Goal: Navigation & Orientation: Find specific page/section

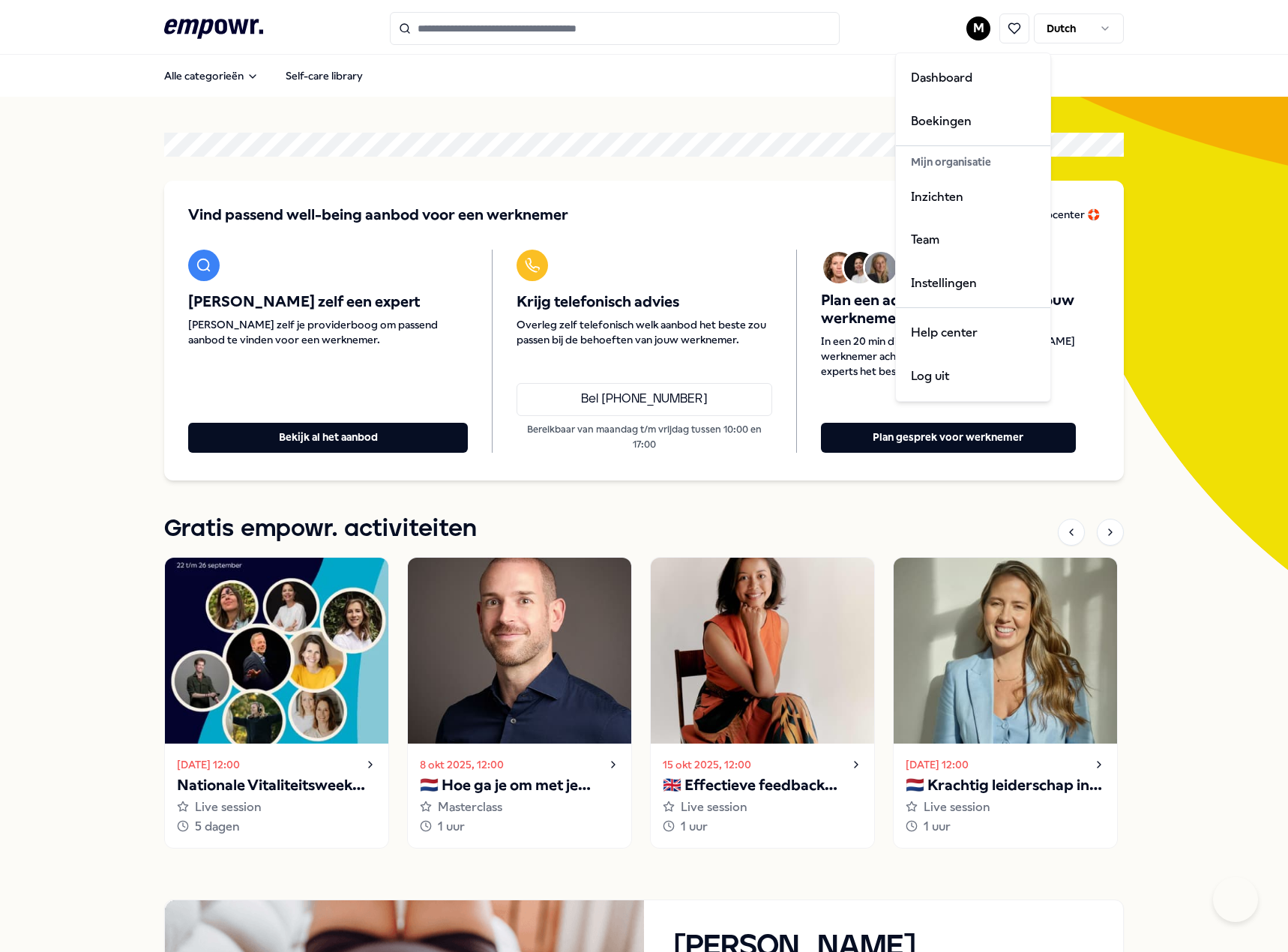
click at [979, 35] on html ".empowr-logo_svg__cls-1{fill:#03032f} M Dutch Alle categorieën Self-care librar…" at bounding box center [644, 476] width 1288 height 952
click at [977, 327] on div "Help center" at bounding box center [973, 333] width 148 height 44
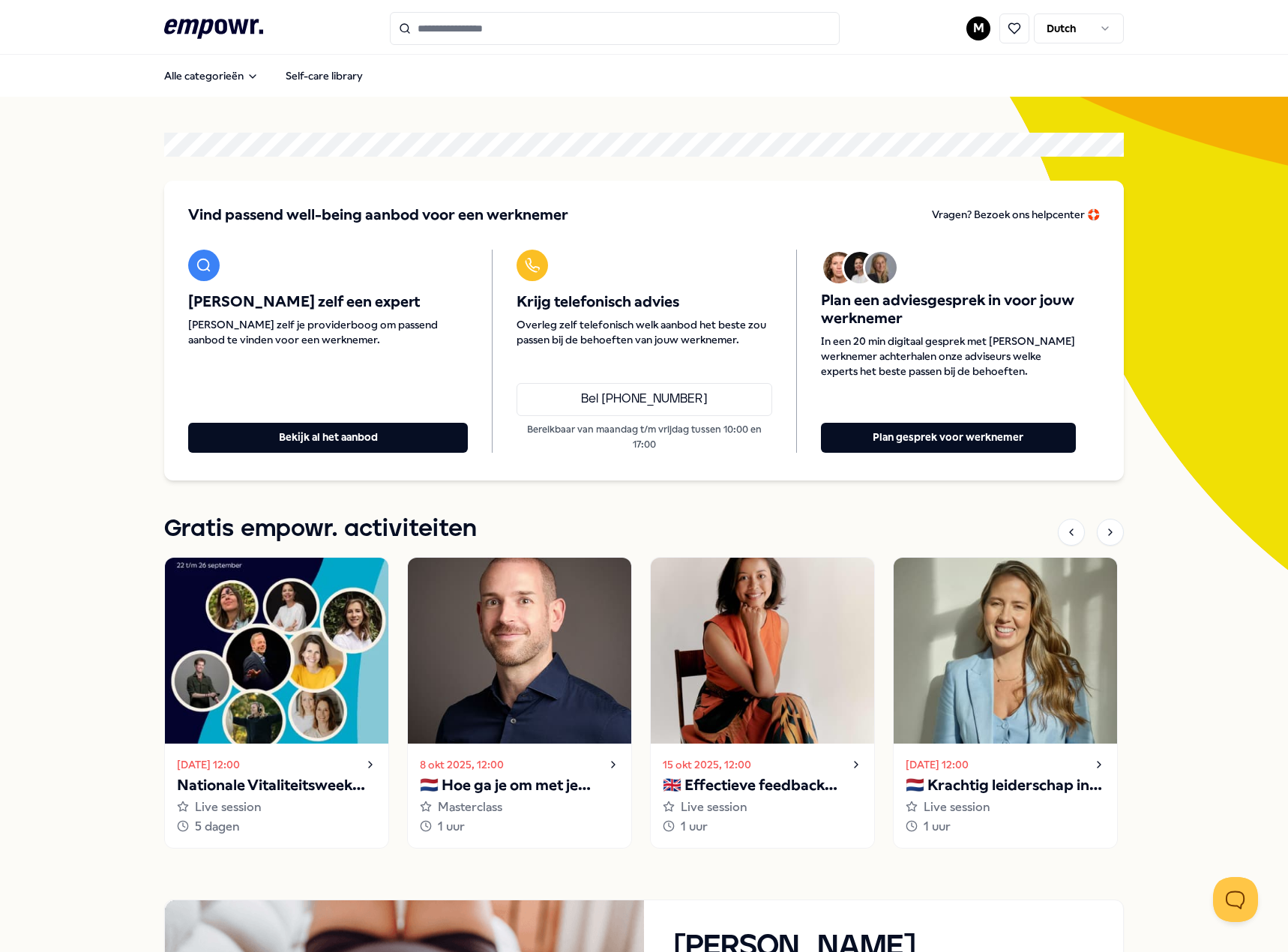
click at [973, 27] on html ".empowr-logo_svg__cls-1{fill:#03032f} M Dutch Alle categorieën Self-care librar…" at bounding box center [644, 476] width 1288 height 952
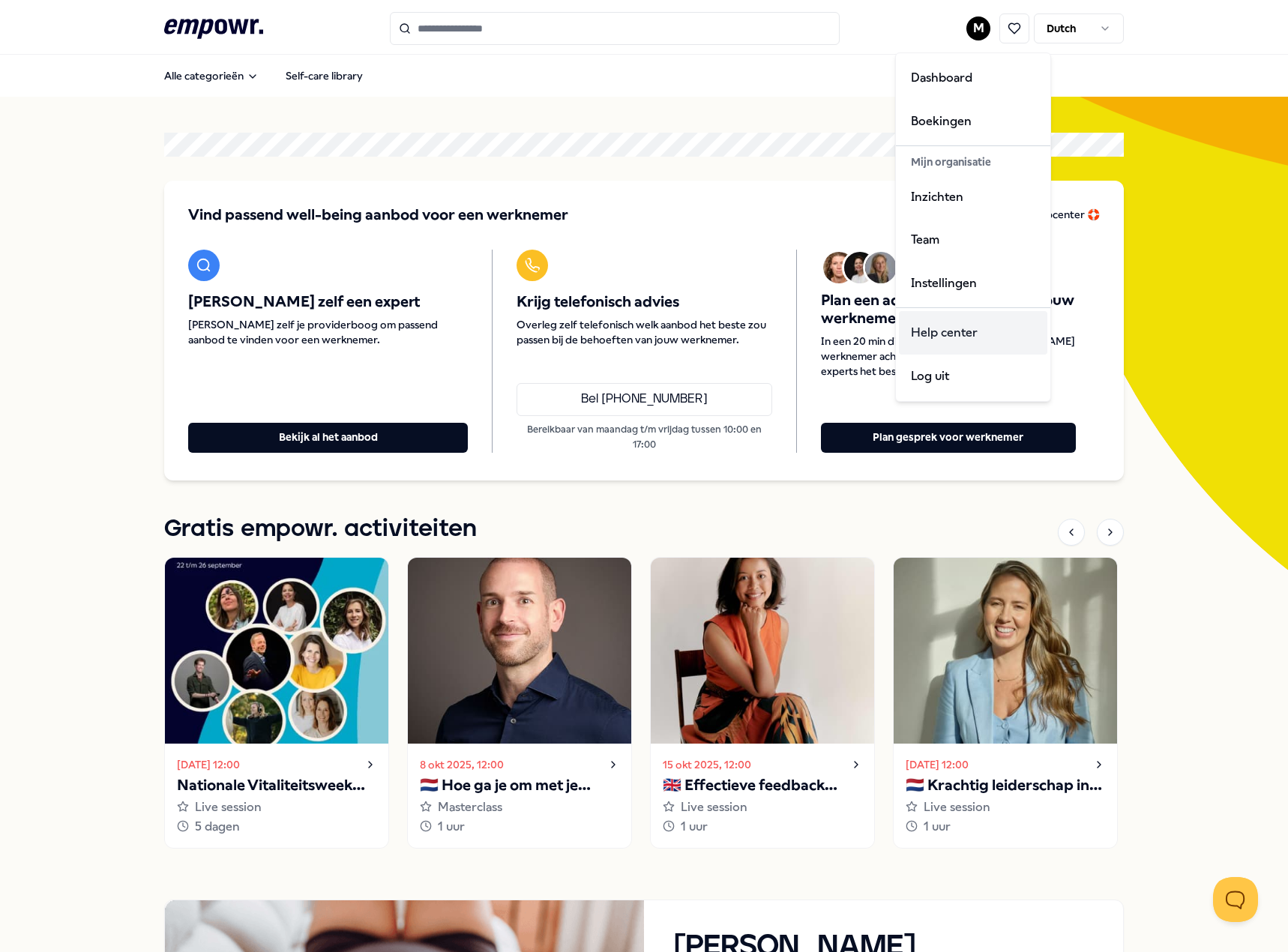
click at [968, 335] on div "Help center" at bounding box center [973, 333] width 148 height 44
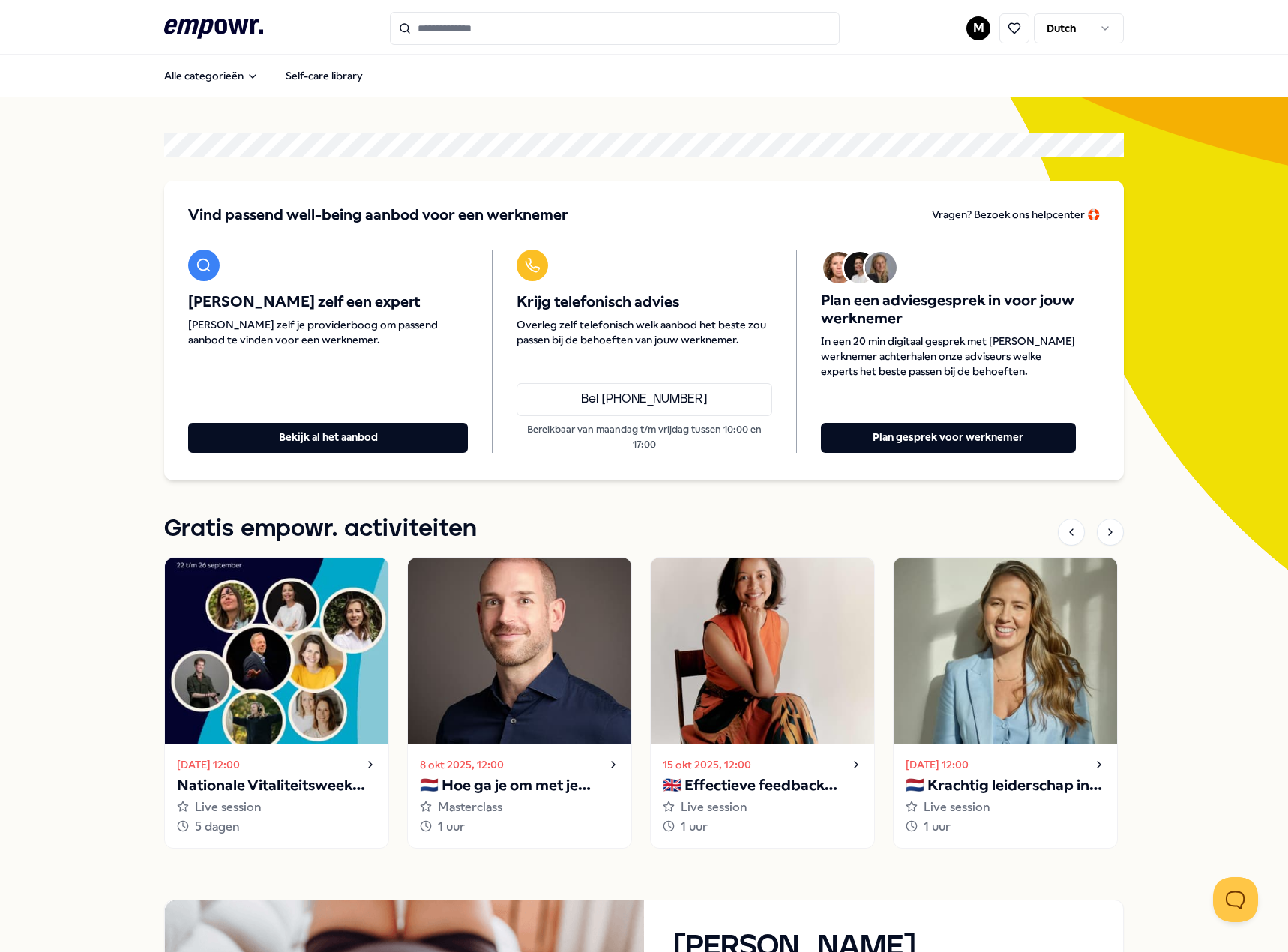
click at [1079, 29] on html ".empowr-logo_svg__cls-1{fill:#03032f} M Dutch Alle categorieën Self-care librar…" at bounding box center [644, 476] width 1288 height 952
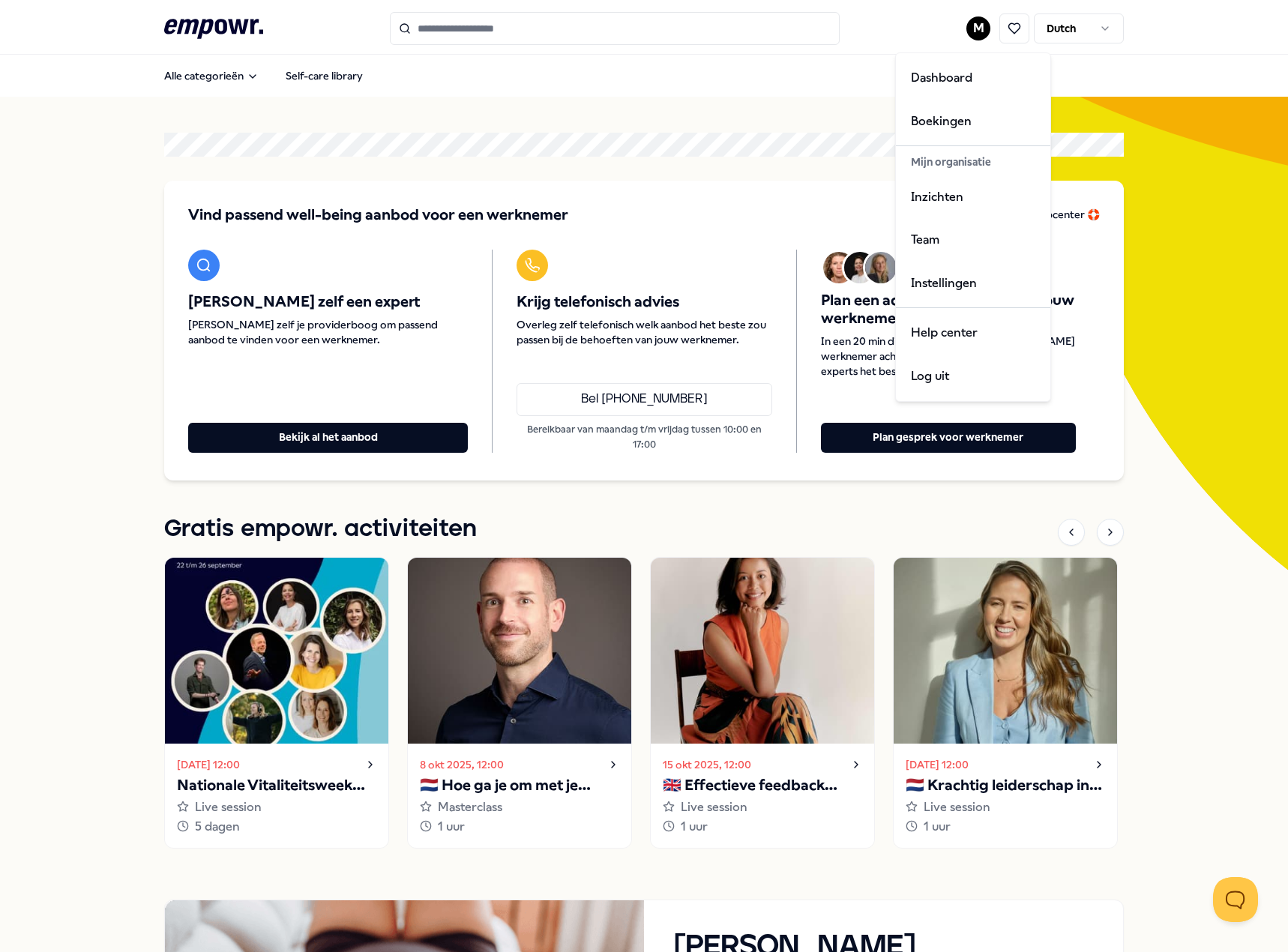
click at [970, 26] on html ".empowr-logo_svg__cls-1{fill:#03032f} M Dutch Alle categorieën Self-care librar…" at bounding box center [644, 476] width 1288 height 952
click at [803, 111] on html ".empowr-logo_svg__cls-1{fill:#03032f} M Dutch Alle categorieën Self-care librar…" at bounding box center [644, 476] width 1288 height 952
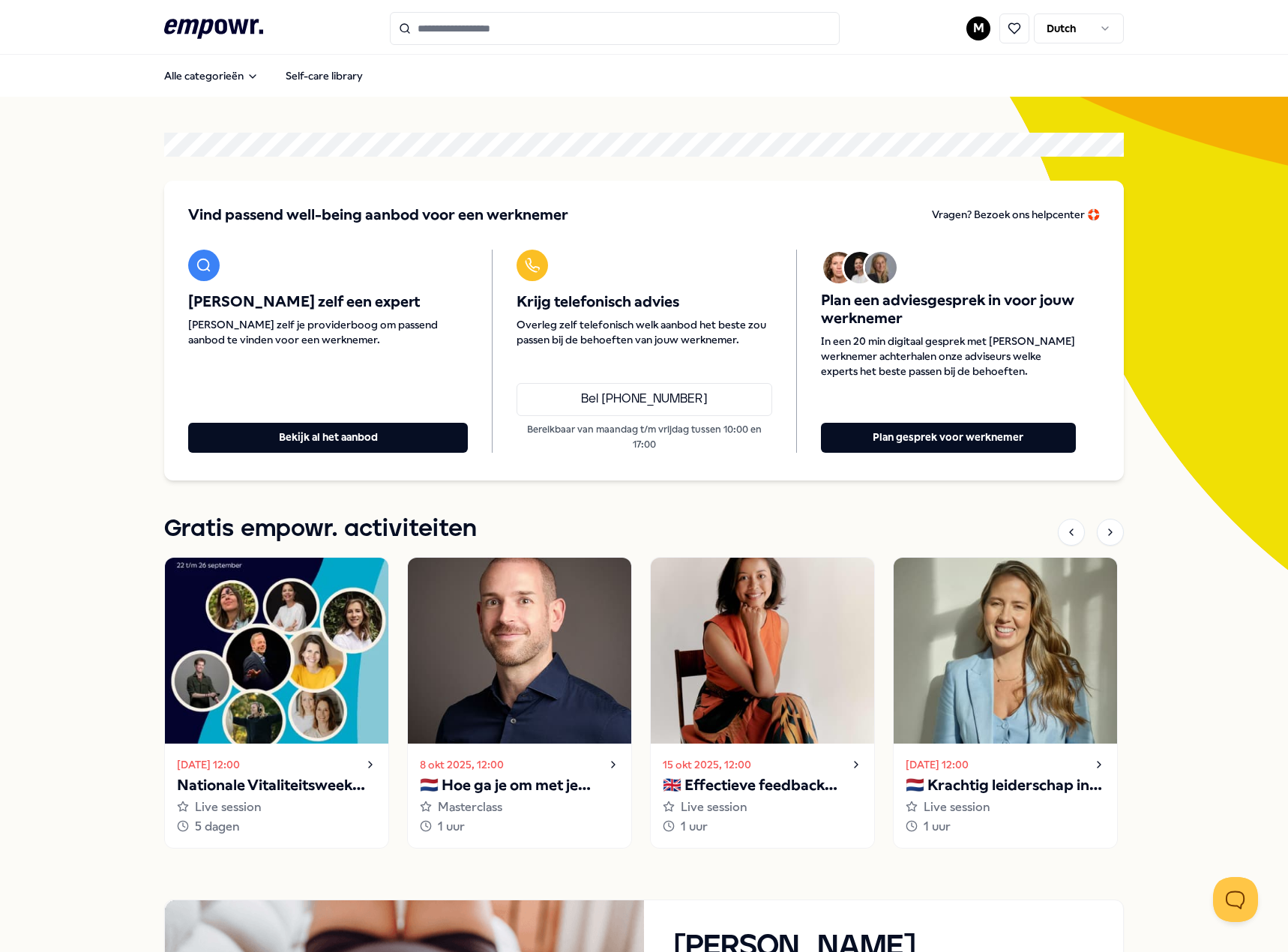
click at [972, 21] on html ".empowr-logo_svg__cls-1{fill:#03032f} M Dutch Alle categorieën Self-care librar…" at bounding box center [644, 476] width 1288 height 952
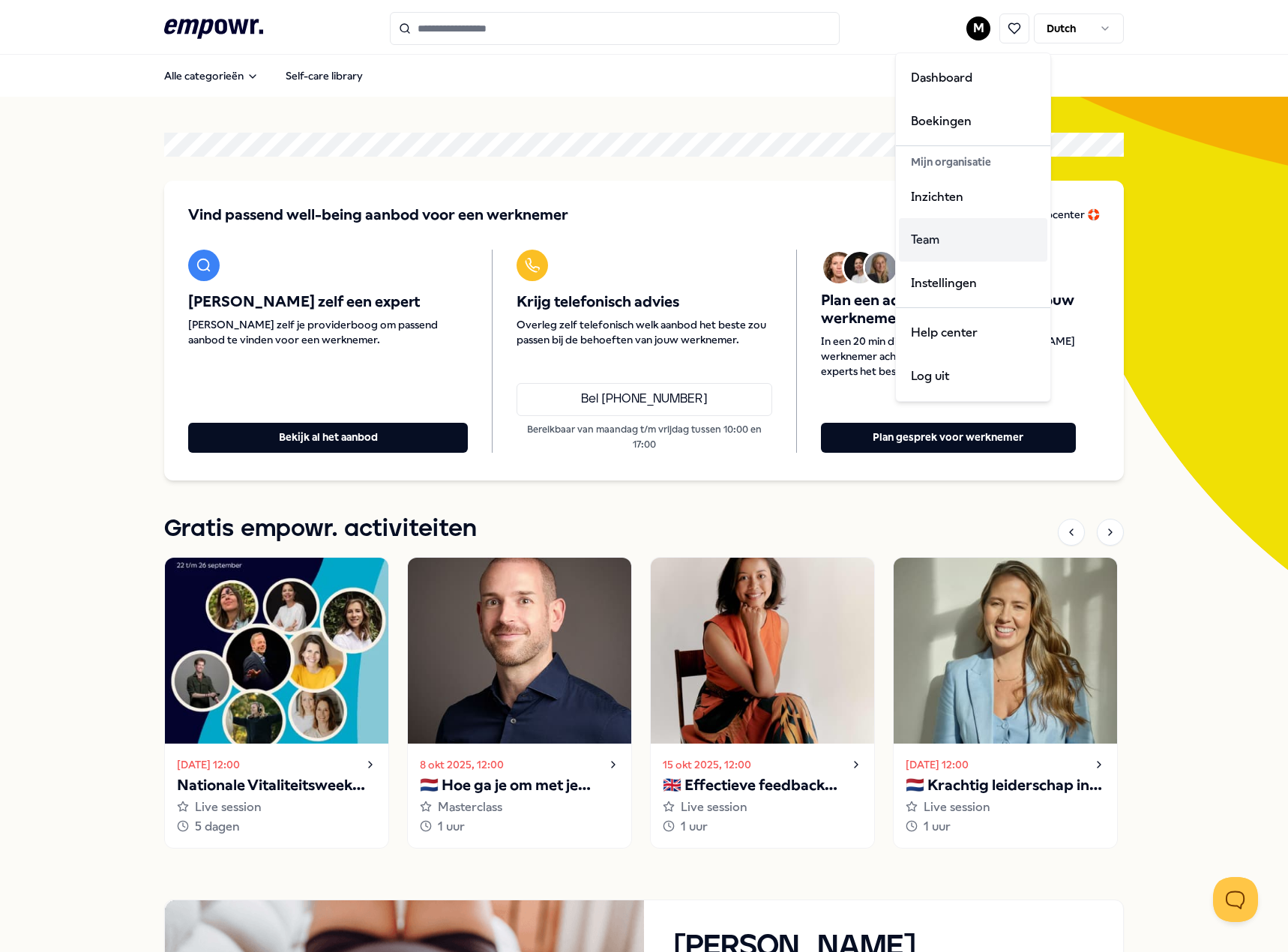
click at [990, 236] on div "Team" at bounding box center [973, 240] width 148 height 44
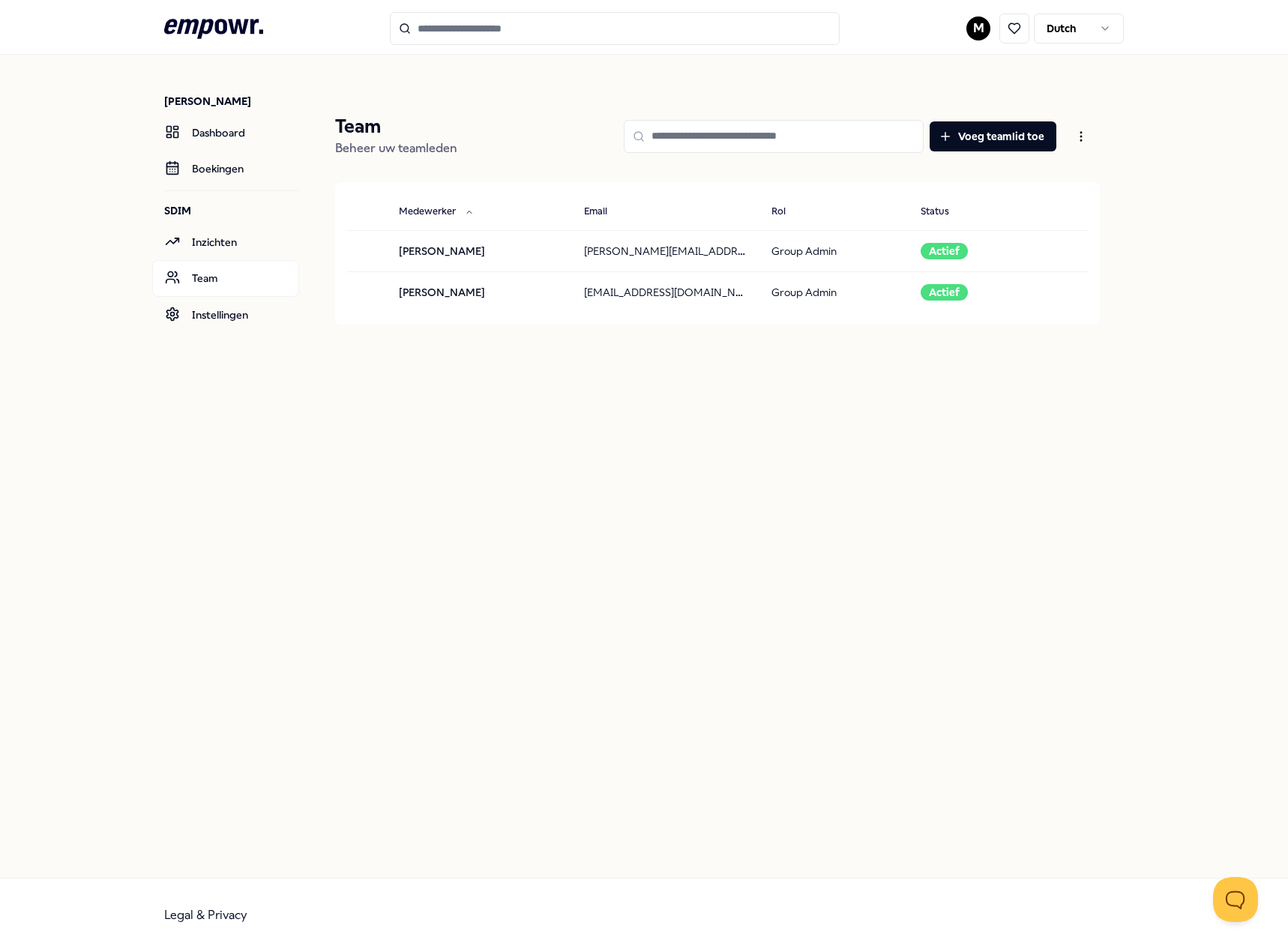
click at [227, 23] on icon ".empowr-logo_svg__cls-1{fill:#03032f}" at bounding box center [213, 29] width 99 height 28
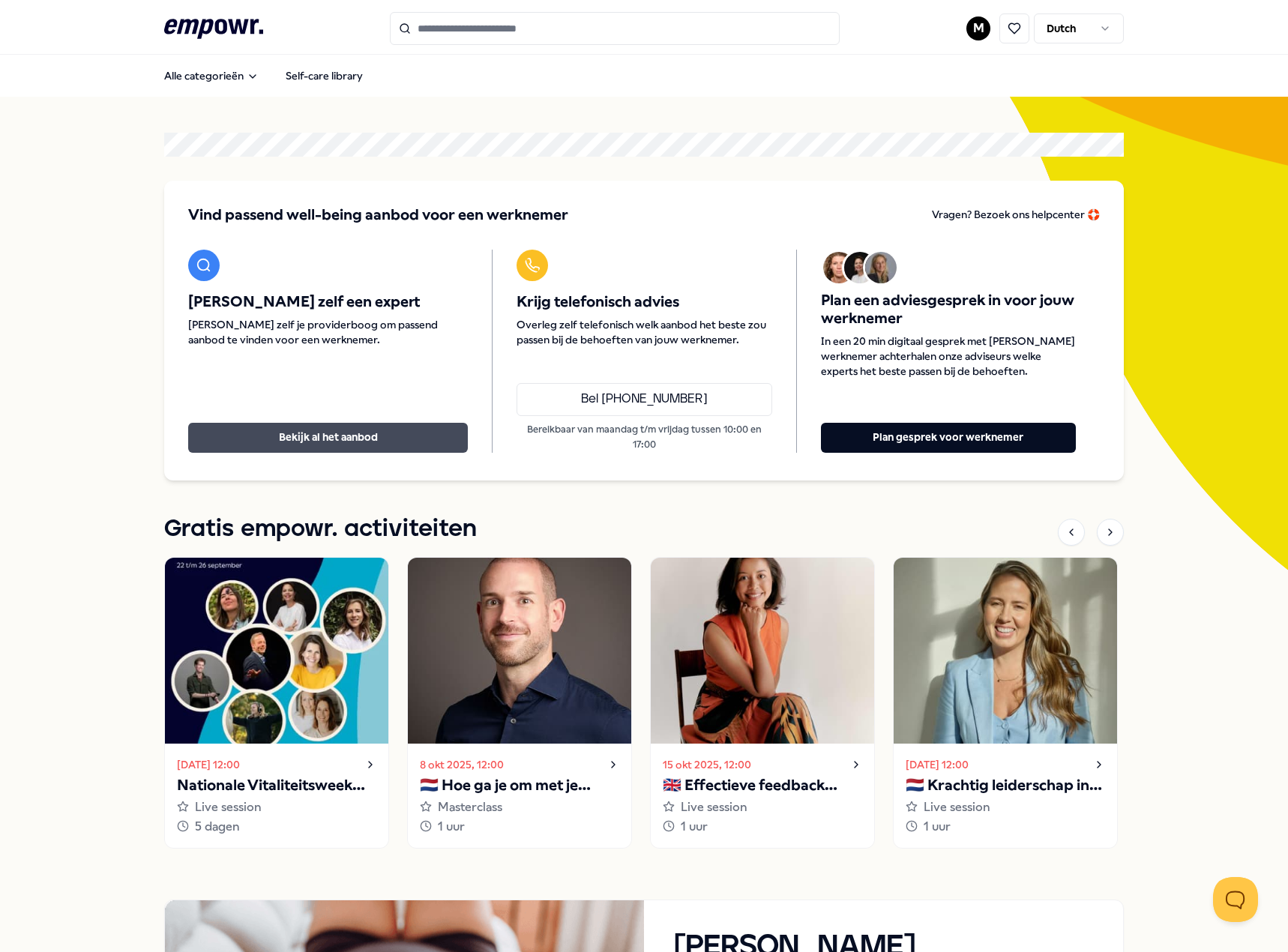
click at [379, 425] on button "Bekijk al het aanbod" at bounding box center [327, 438] width 279 height 30
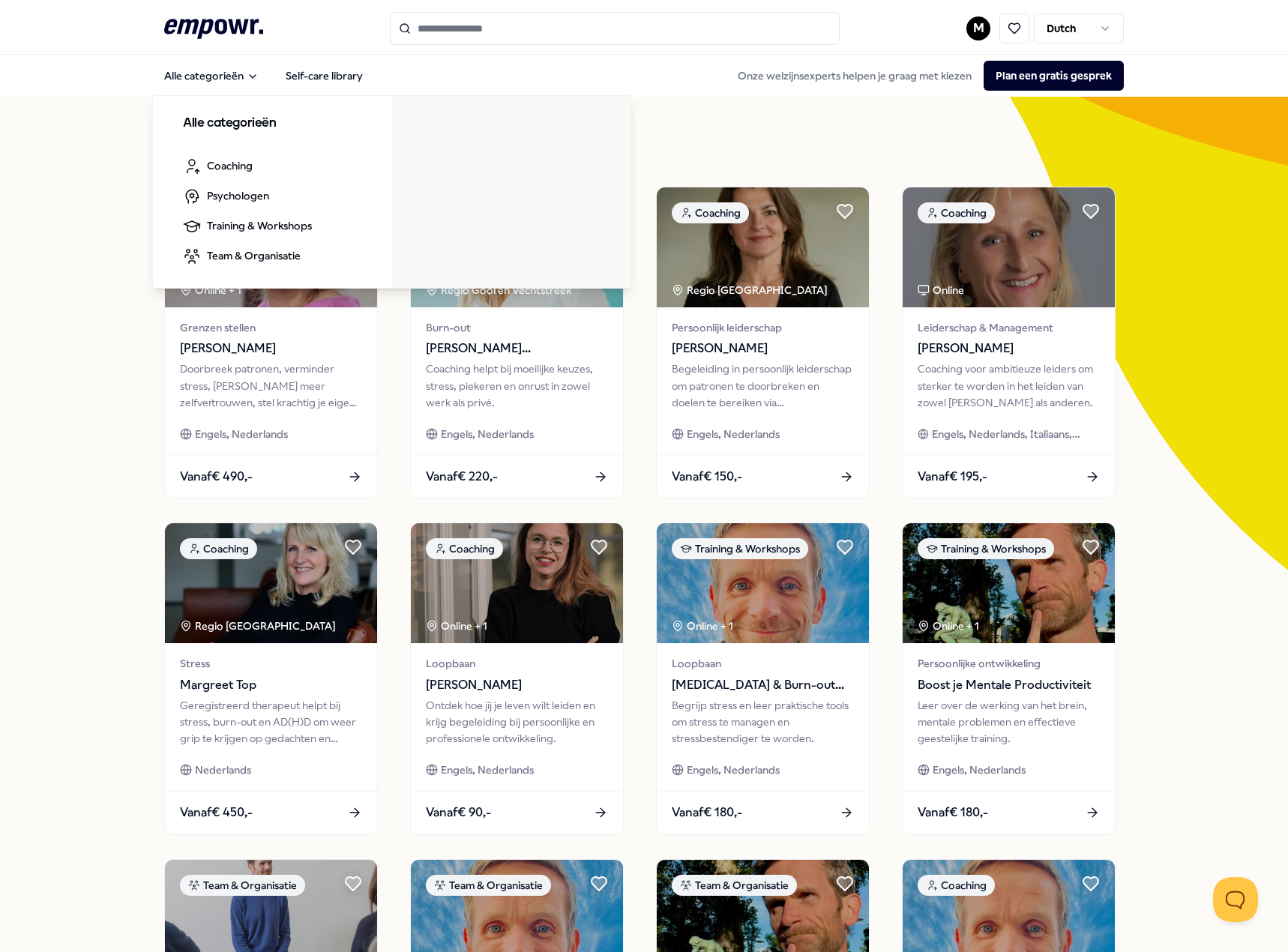
click at [200, 16] on icon ".empowr-logo_svg__cls-1{fill:#03032f}" at bounding box center [213, 29] width 99 height 28
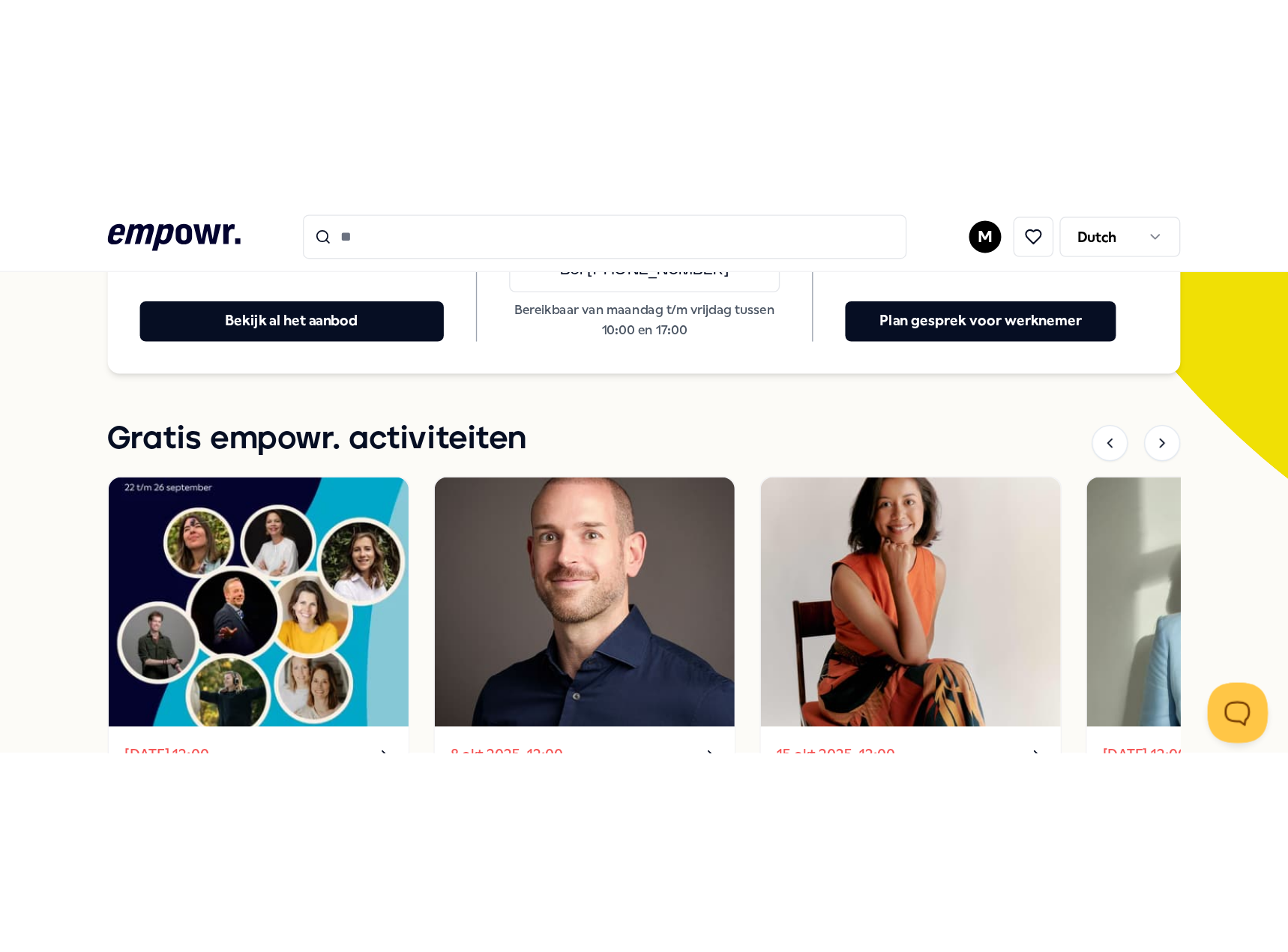
scroll to position [361, 0]
